Goal: Information Seeking & Learning: Learn about a topic

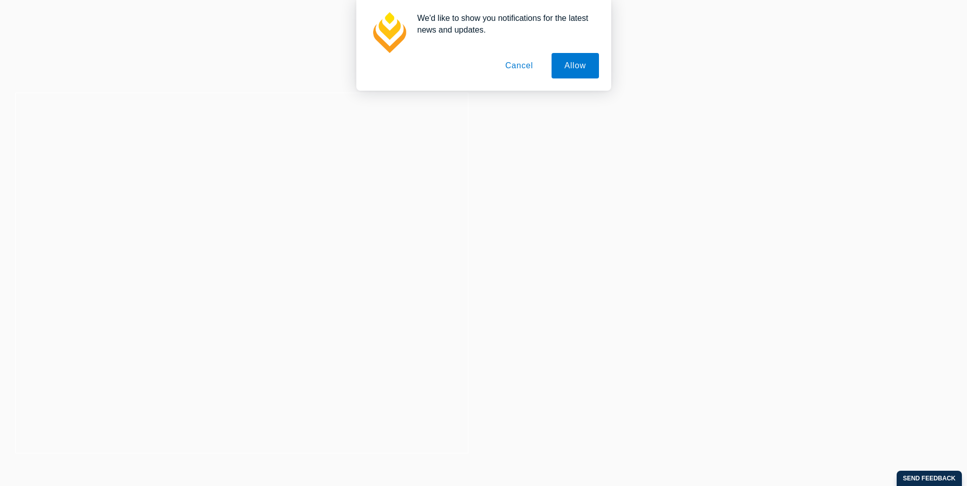
click at [520, 67] on button "Cancel" at bounding box center [519, 65] width 54 height 25
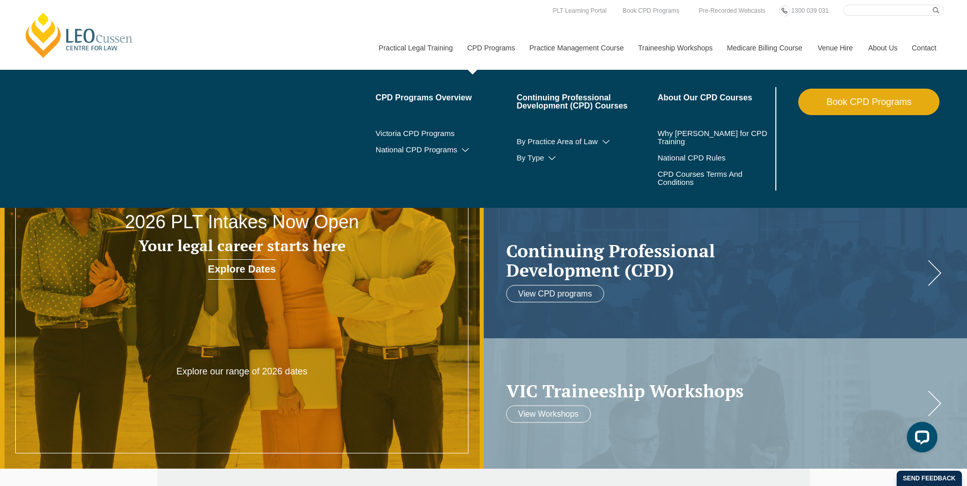
click at [490, 52] on link "CPD Programs" at bounding box center [490, 48] width 62 height 44
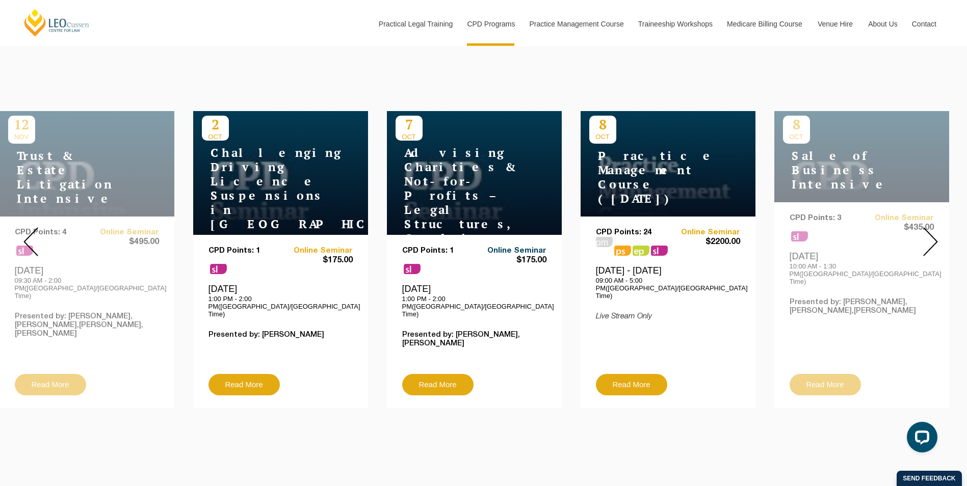
scroll to position [357, 0]
click at [935, 238] on img at bounding box center [930, 241] width 15 height 29
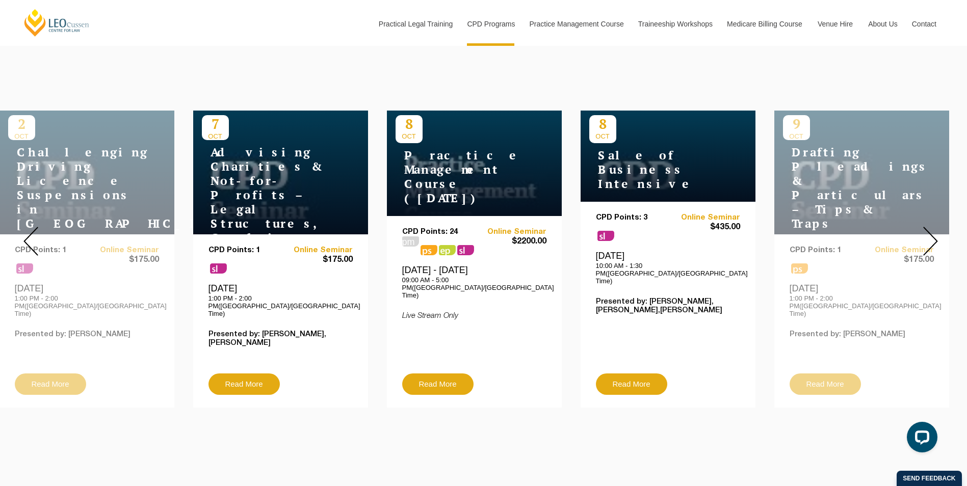
click at [935, 238] on img at bounding box center [930, 241] width 15 height 29
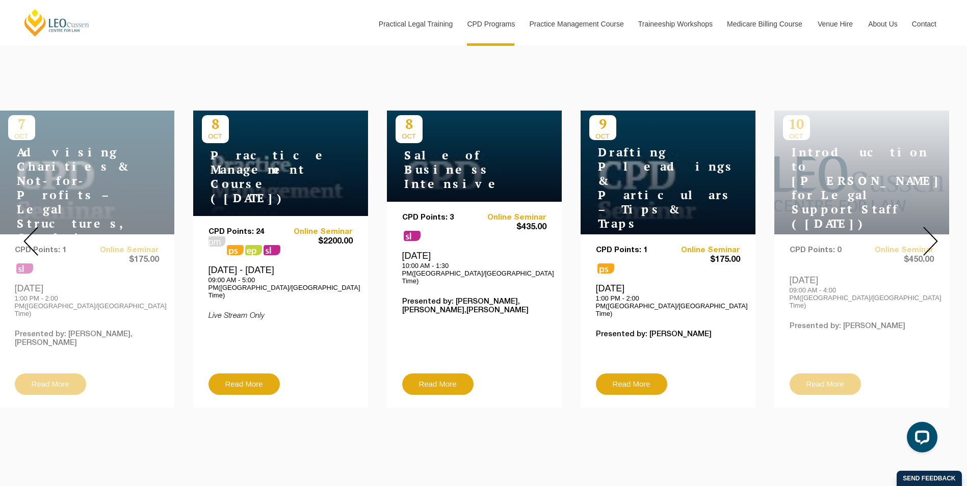
click at [930, 237] on img at bounding box center [930, 241] width 15 height 29
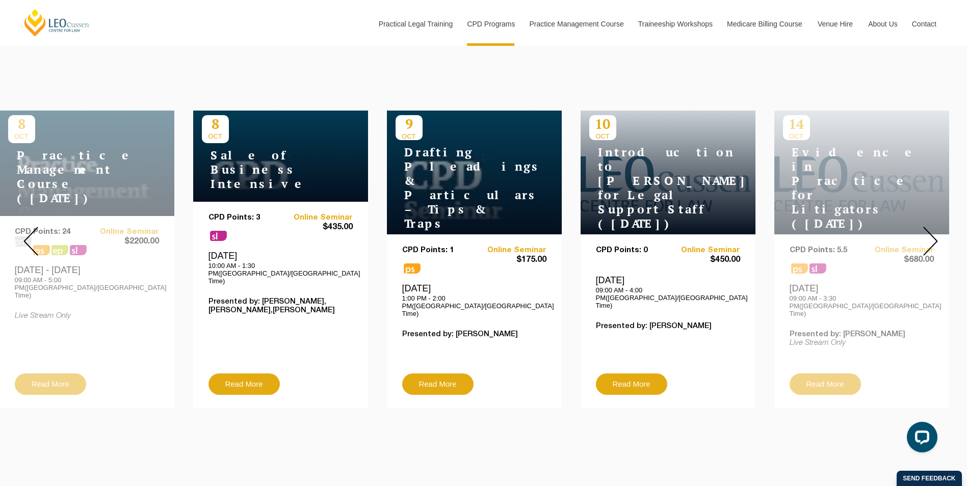
click at [34, 232] on img at bounding box center [30, 241] width 15 height 29
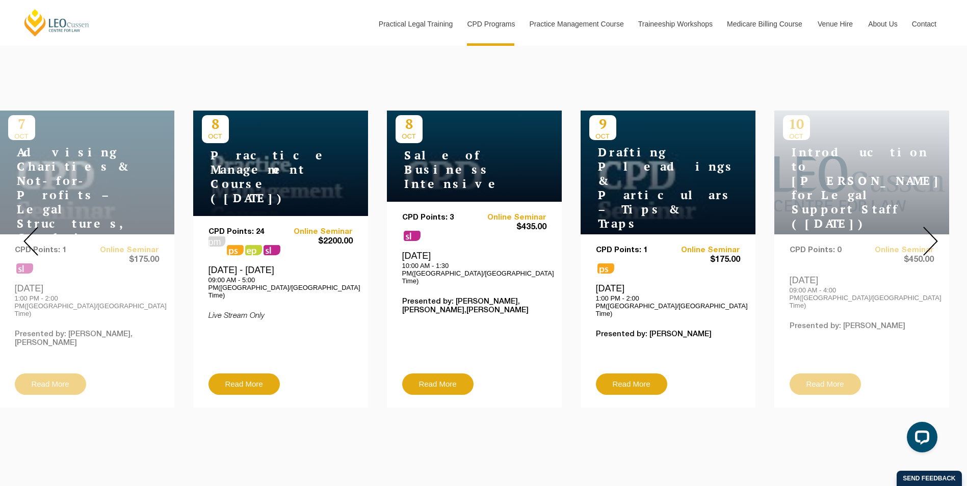
click at [34, 232] on img at bounding box center [30, 241] width 15 height 29
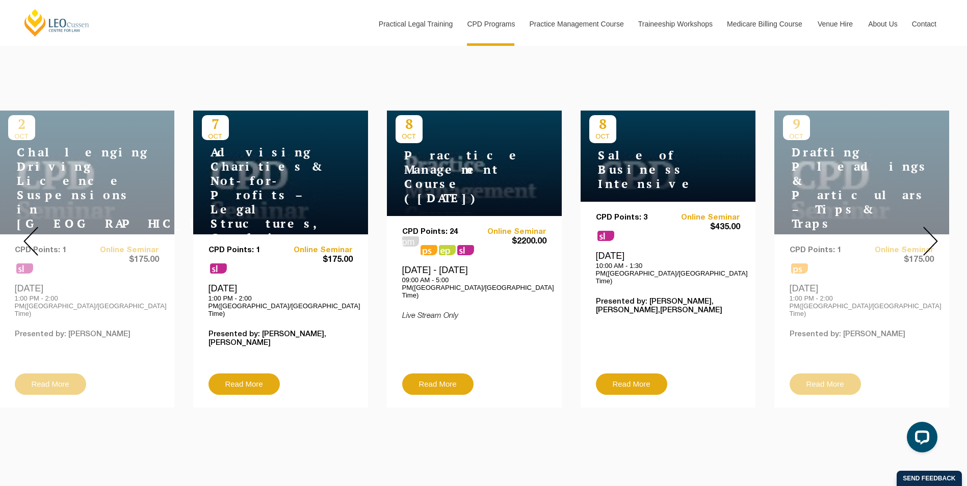
click at [34, 232] on img at bounding box center [30, 241] width 15 height 29
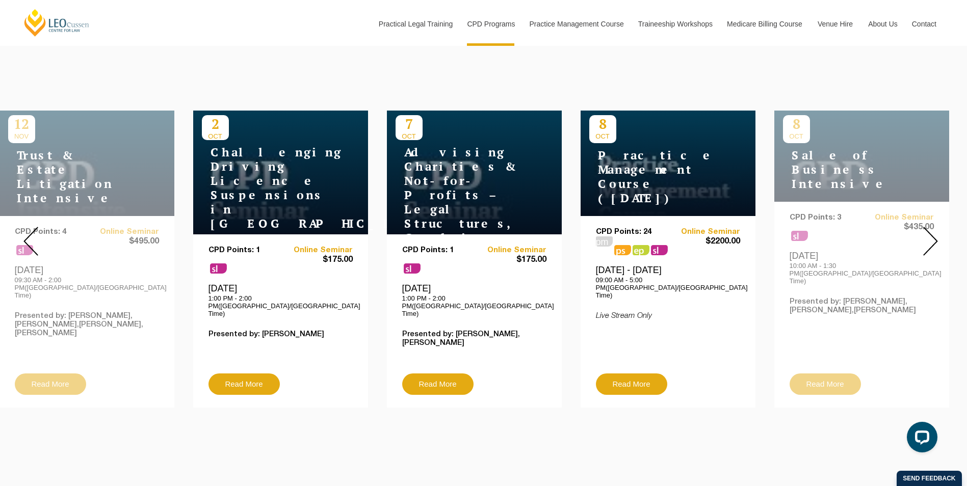
click at [925, 230] on img at bounding box center [930, 241] width 15 height 29
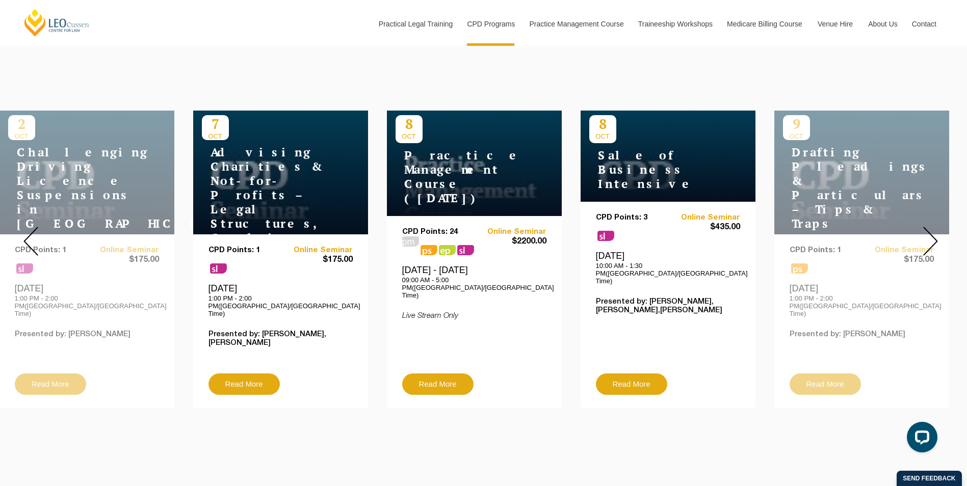
click at [925, 230] on img at bounding box center [930, 241] width 15 height 29
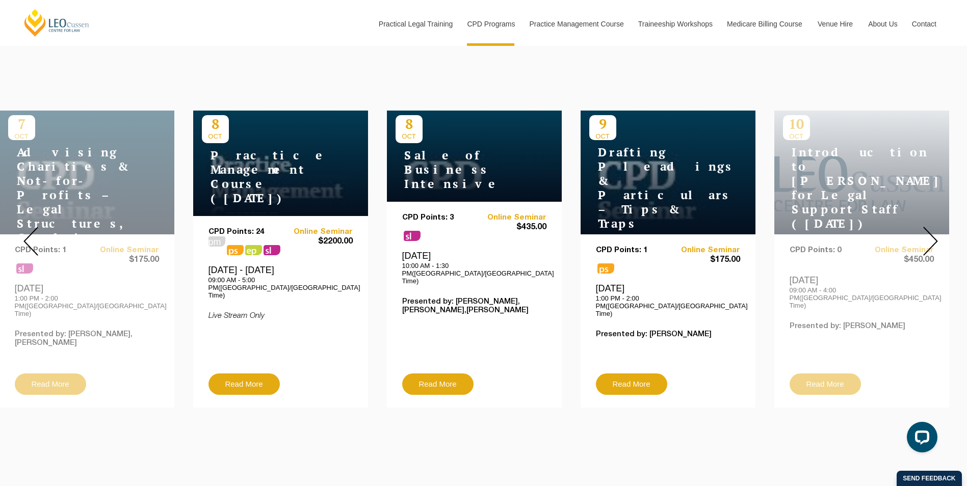
click at [925, 230] on img at bounding box center [930, 241] width 15 height 29
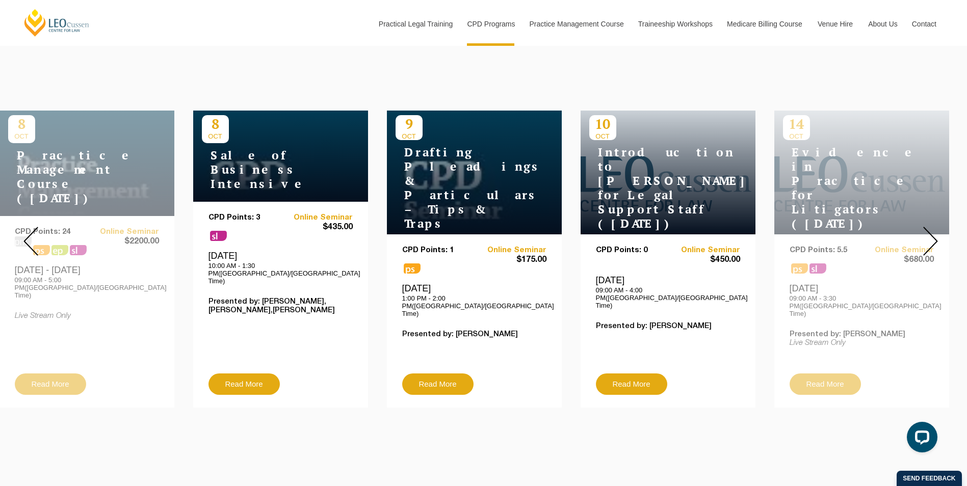
click at [925, 230] on img at bounding box center [930, 241] width 15 height 29
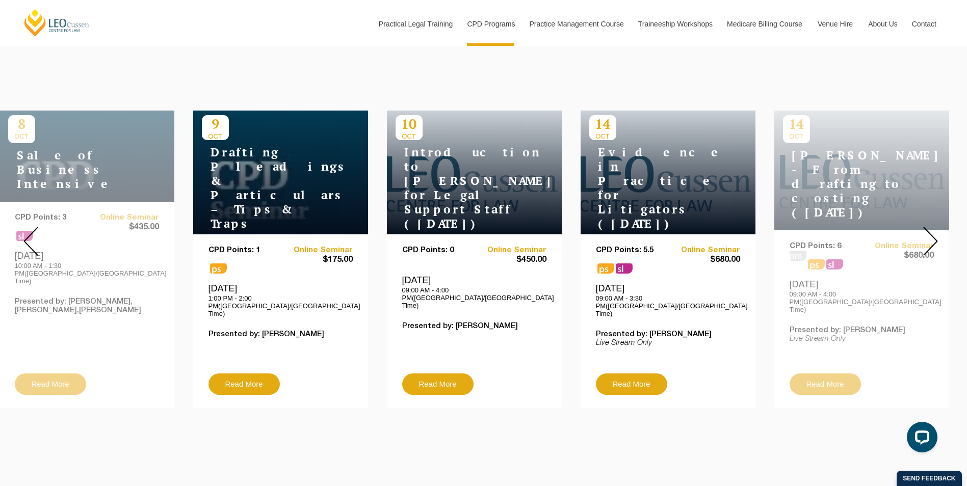
click at [925, 230] on img at bounding box center [930, 241] width 15 height 29
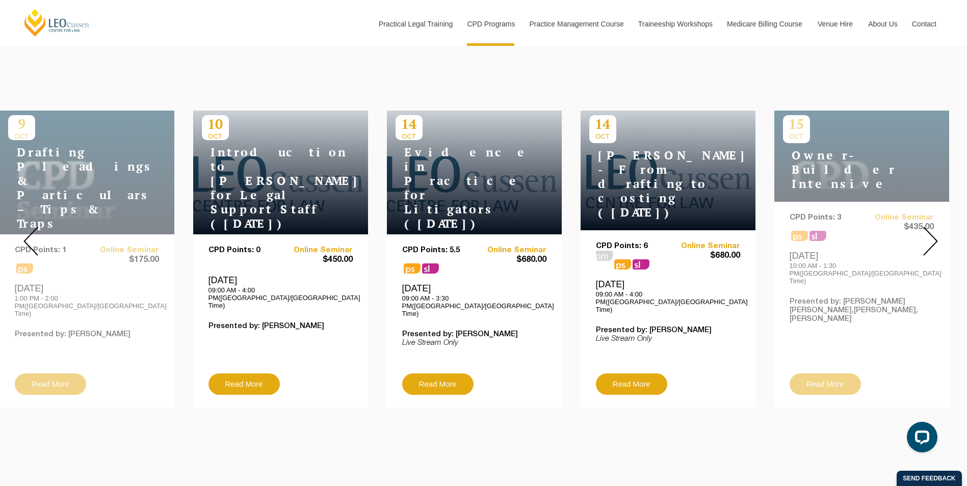
click at [925, 230] on img at bounding box center [930, 241] width 15 height 29
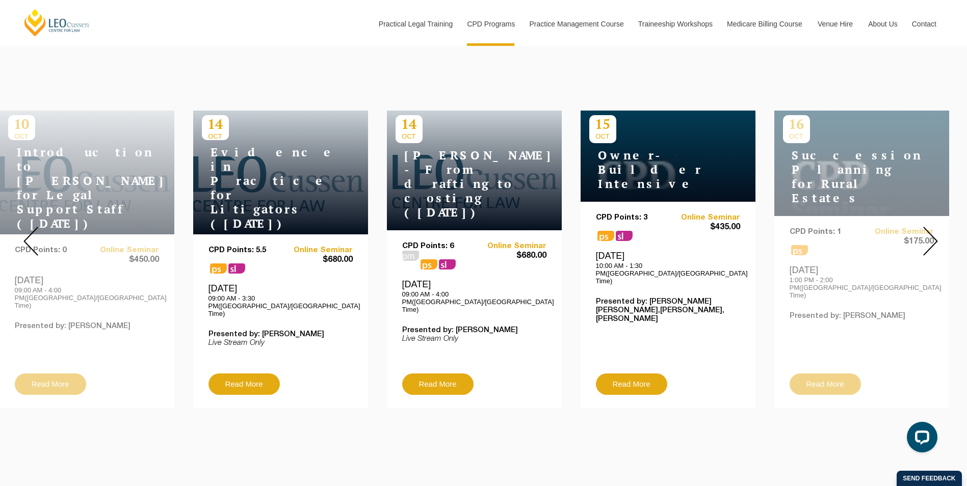
click at [925, 230] on img at bounding box center [930, 241] width 15 height 29
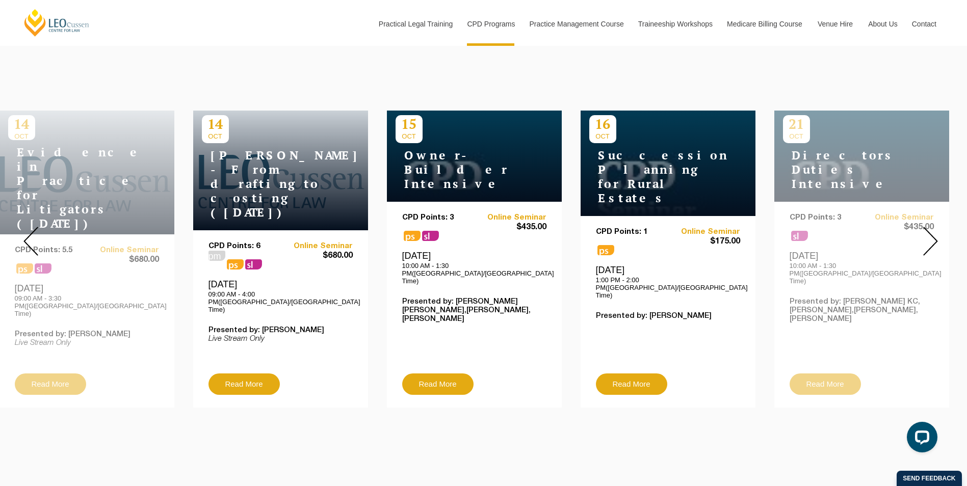
click at [926, 236] on img at bounding box center [930, 241] width 15 height 29
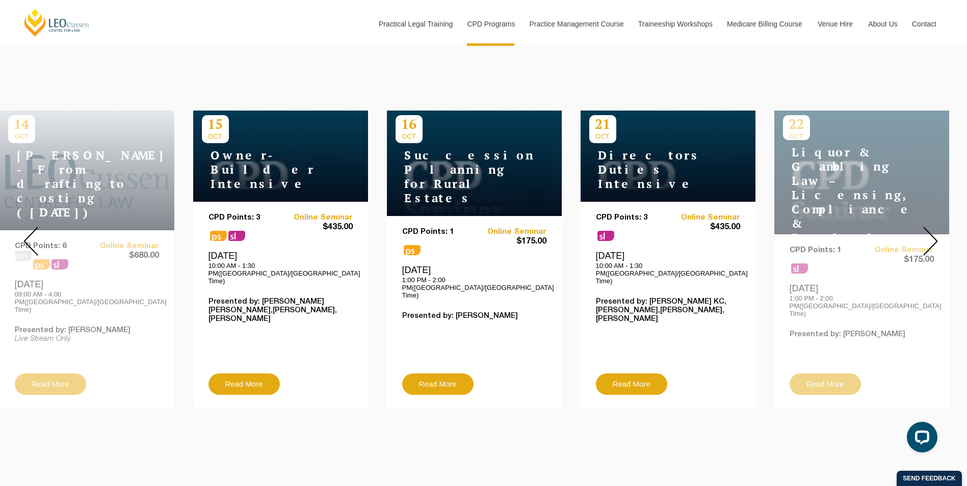
click at [926, 236] on img at bounding box center [930, 241] width 15 height 29
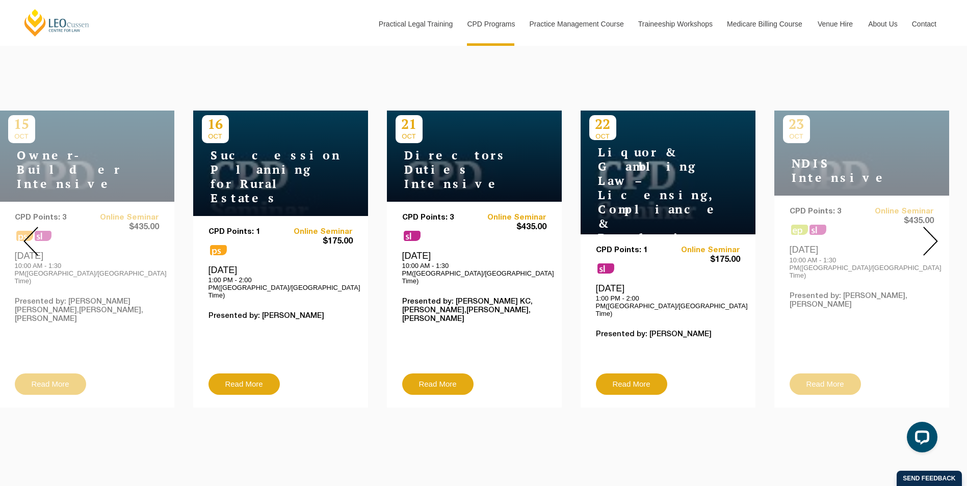
click at [926, 236] on img at bounding box center [930, 241] width 15 height 29
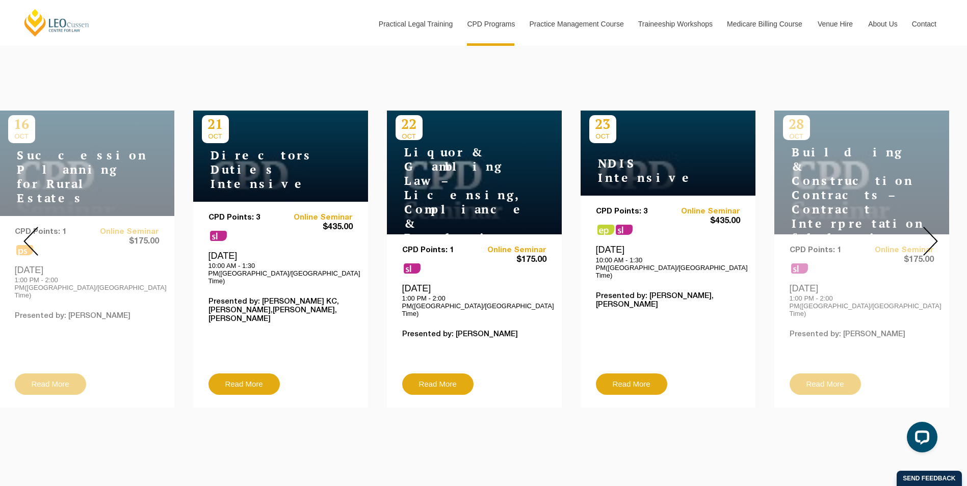
click at [926, 236] on img at bounding box center [930, 241] width 15 height 29
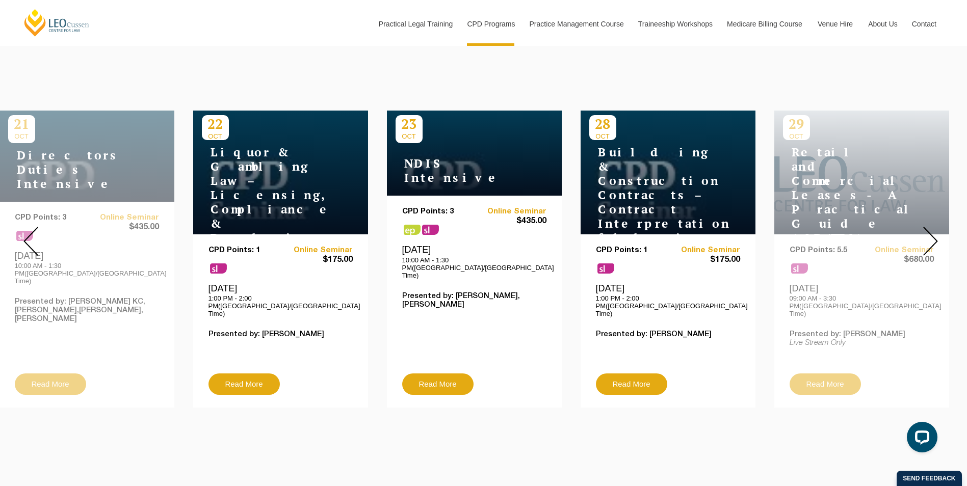
click at [926, 236] on img at bounding box center [930, 241] width 15 height 29
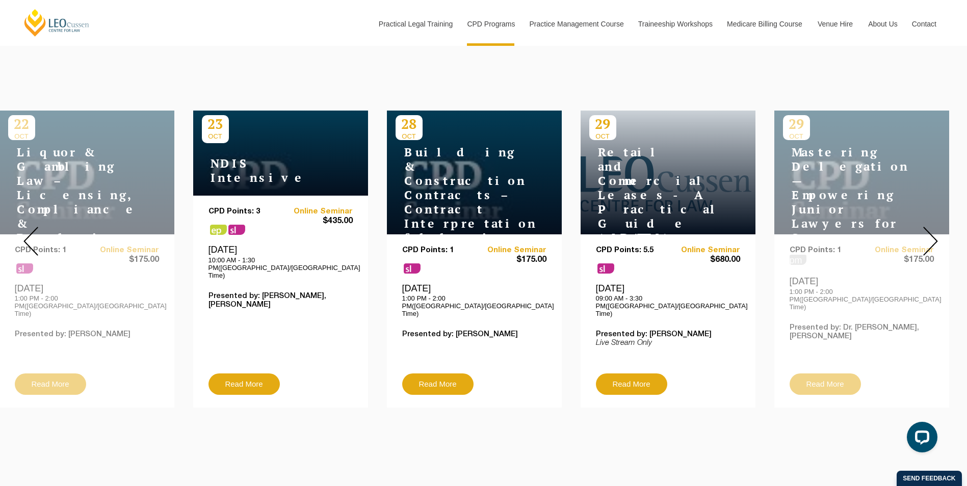
click at [926, 236] on img at bounding box center [930, 241] width 15 height 29
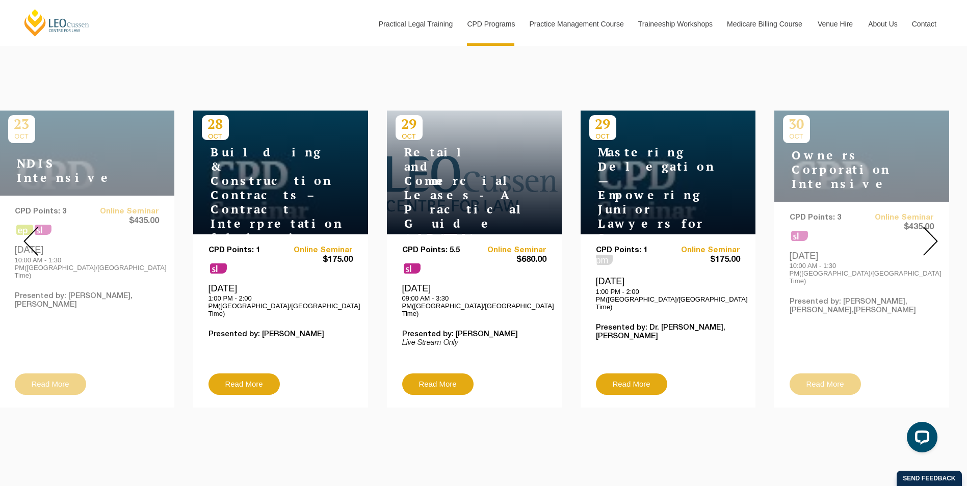
click at [926, 236] on img at bounding box center [930, 241] width 15 height 29
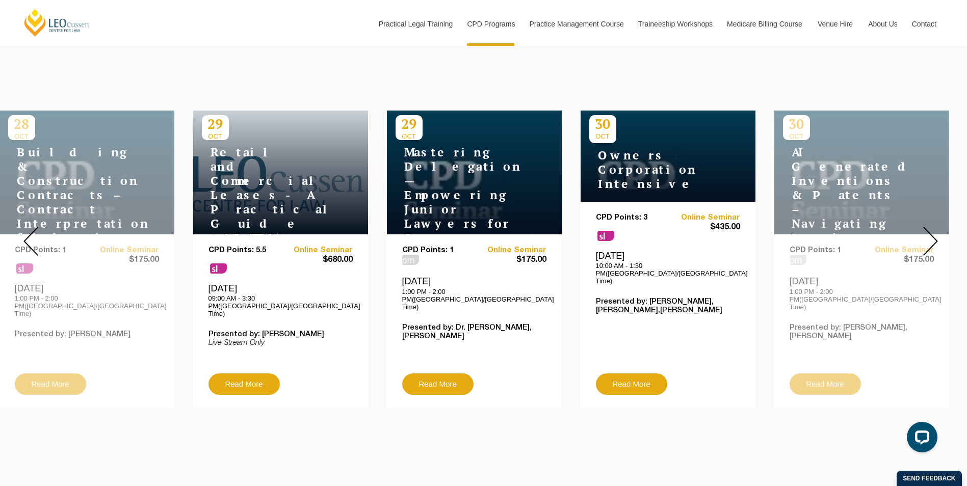
click at [926, 236] on img at bounding box center [930, 241] width 15 height 29
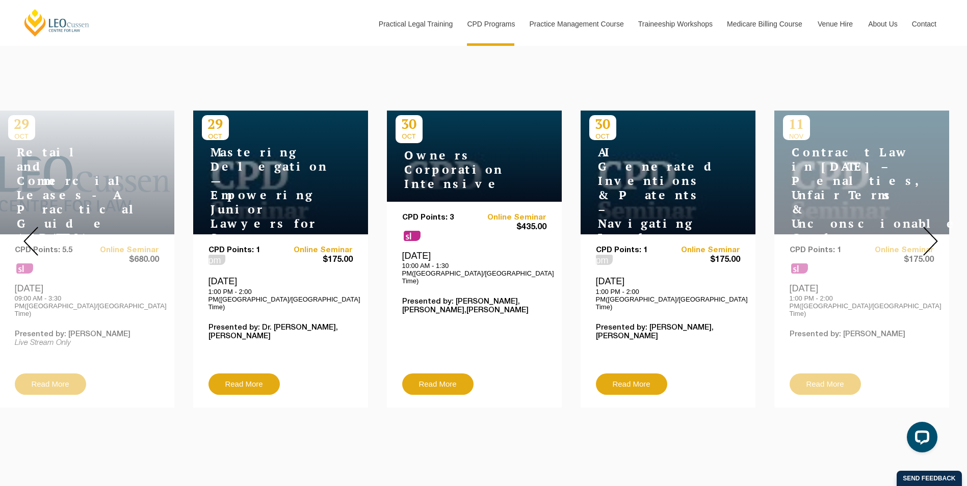
click at [926, 236] on img at bounding box center [930, 241] width 15 height 29
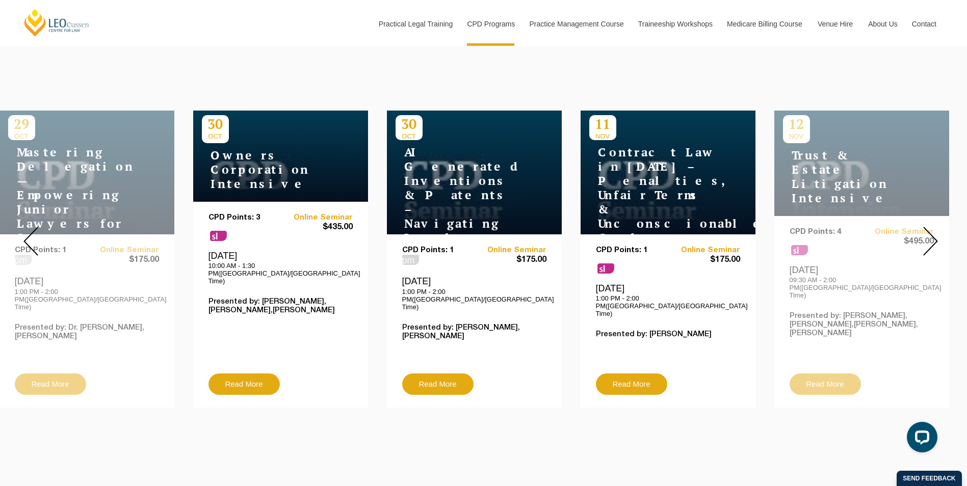
click at [926, 236] on img at bounding box center [930, 241] width 15 height 29
click at [932, 237] on img at bounding box center [930, 241] width 15 height 29
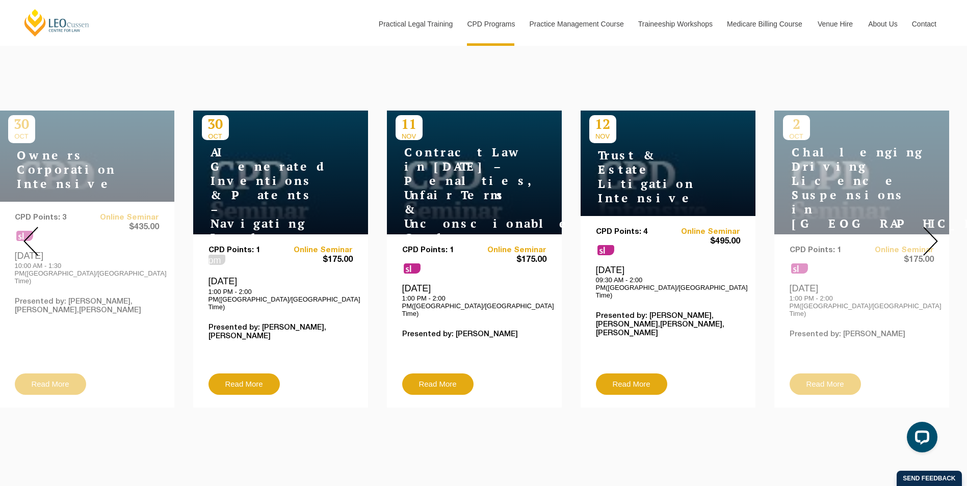
click at [932, 237] on img at bounding box center [930, 241] width 15 height 29
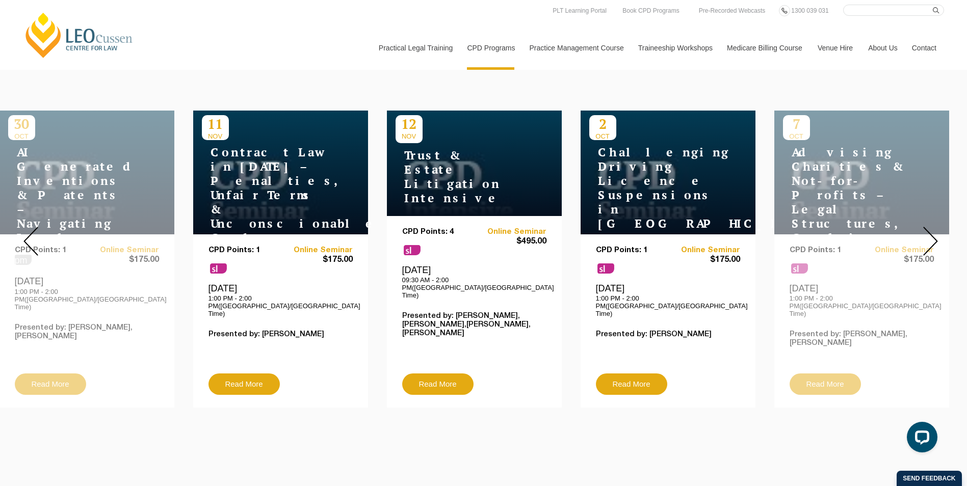
click at [751, 45] on link "Medicare Billing Course" at bounding box center [764, 48] width 91 height 44
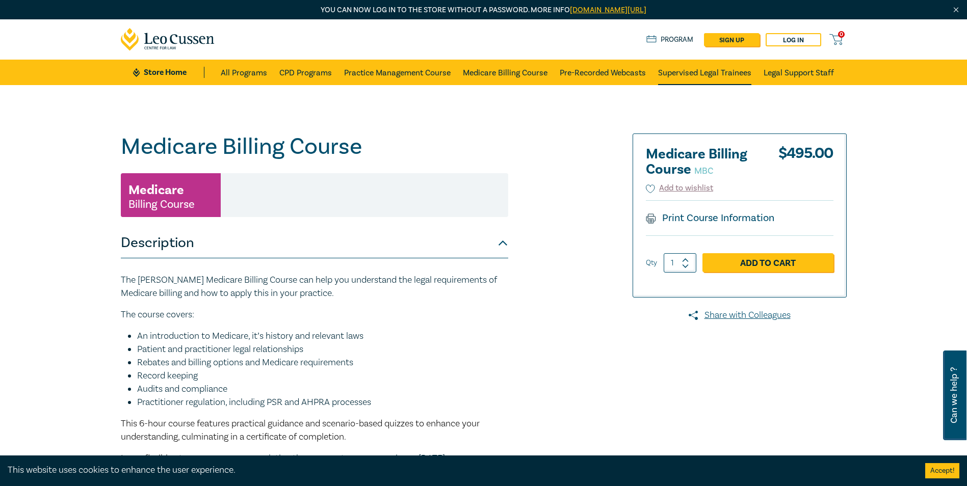
click at [689, 73] on link "Supervised Legal Trainees" at bounding box center [704, 72] width 93 height 25
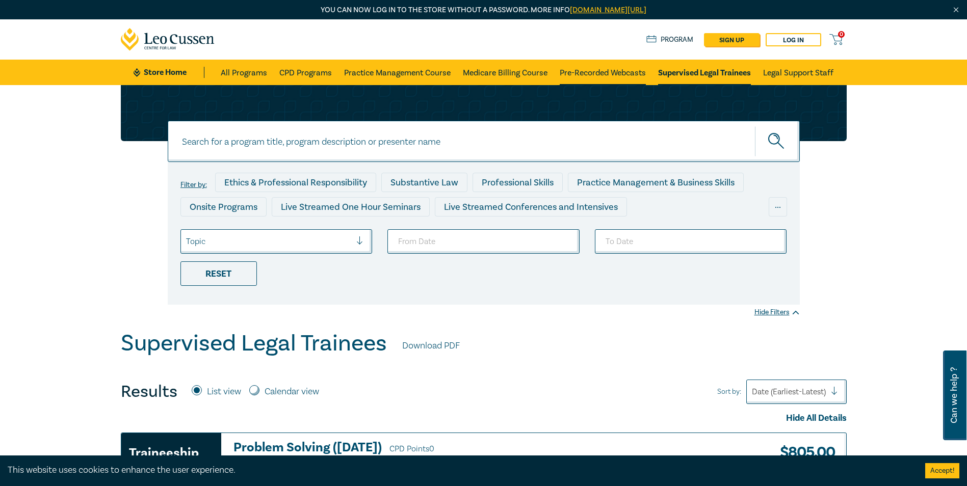
click at [624, 73] on link "Pre-Recorded Webcasts" at bounding box center [603, 72] width 86 height 25
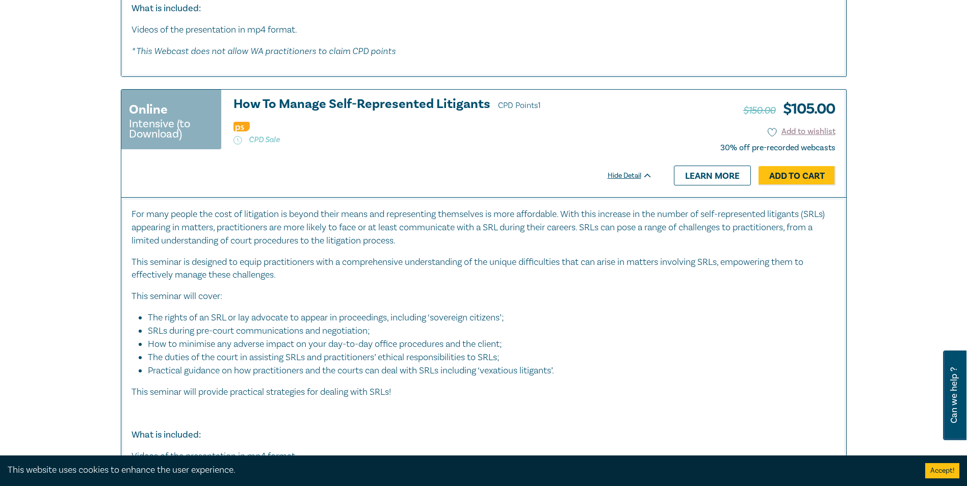
scroll to position [1580, 0]
